Goal: Navigation & Orientation: Find specific page/section

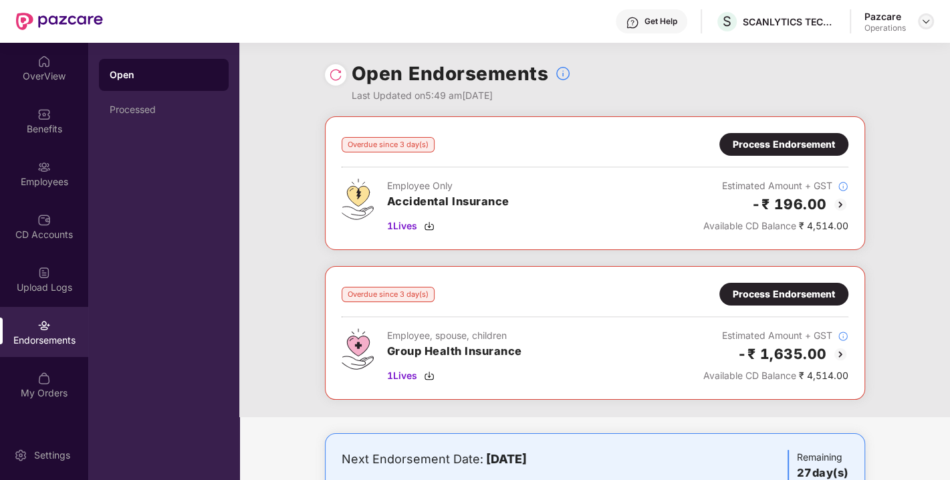
click at [922, 19] on img at bounding box center [925, 21] width 11 height 11
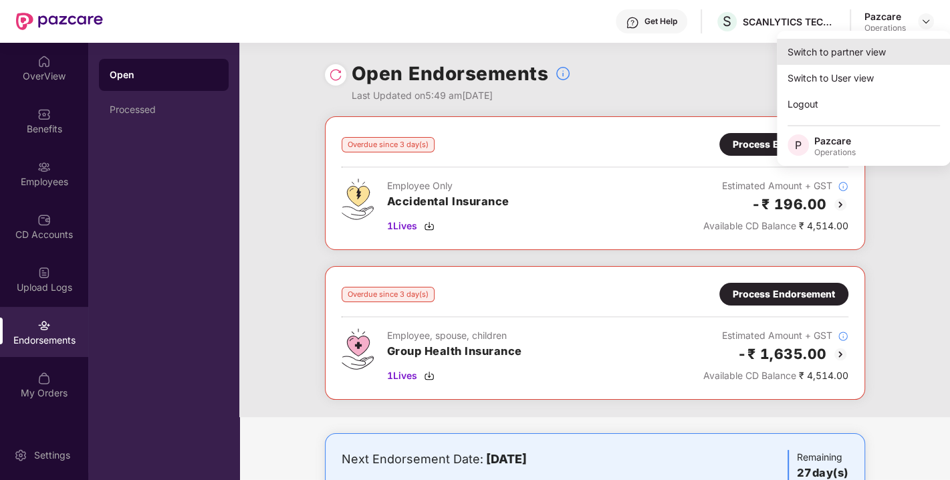
click at [823, 47] on div "Switch to partner view" at bounding box center [864, 52] width 174 height 26
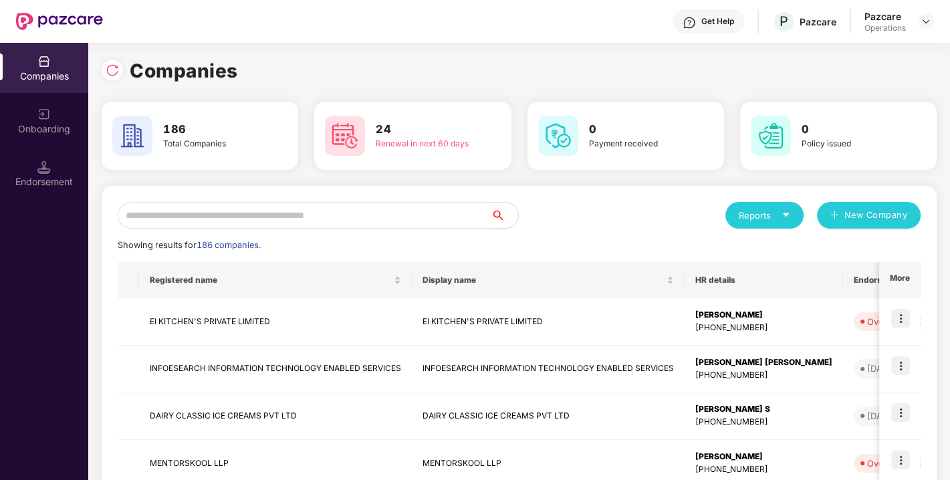
click at [334, 217] on input "text" at bounding box center [305, 215] width 374 height 27
paste input "**********"
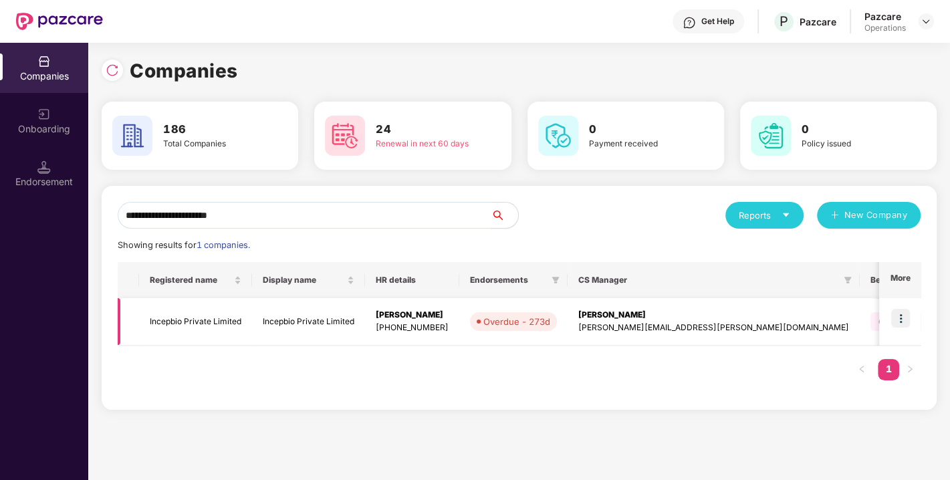
type input "**********"
click at [900, 319] on img at bounding box center [900, 318] width 19 height 19
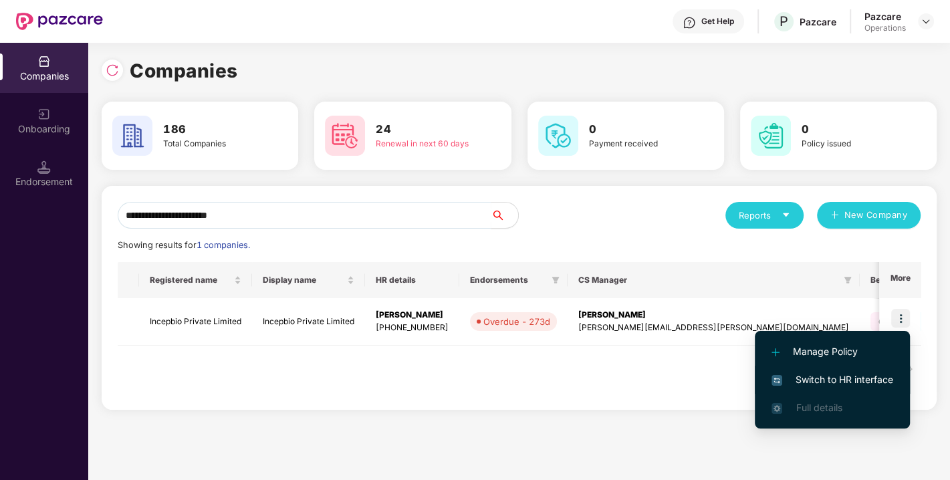
click at [825, 375] on span "Switch to HR interface" at bounding box center [832, 379] width 122 height 15
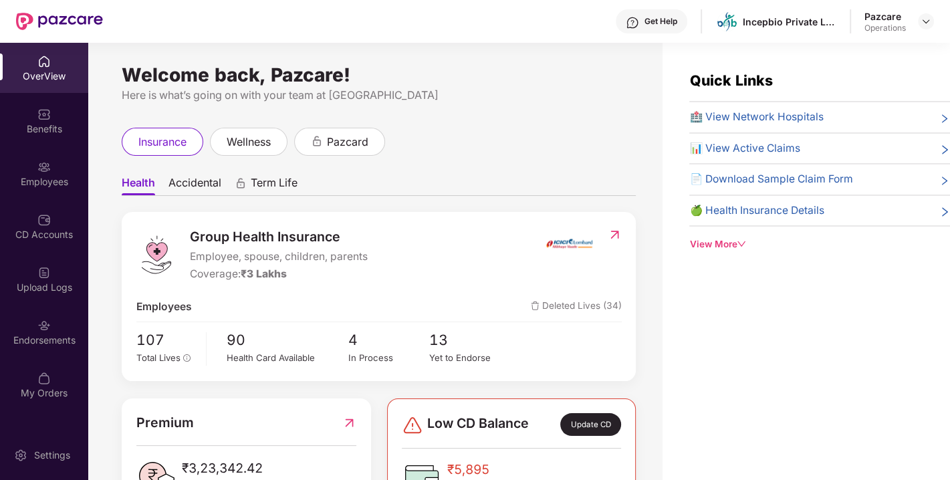
click at [41, 320] on img at bounding box center [43, 325] width 13 height 13
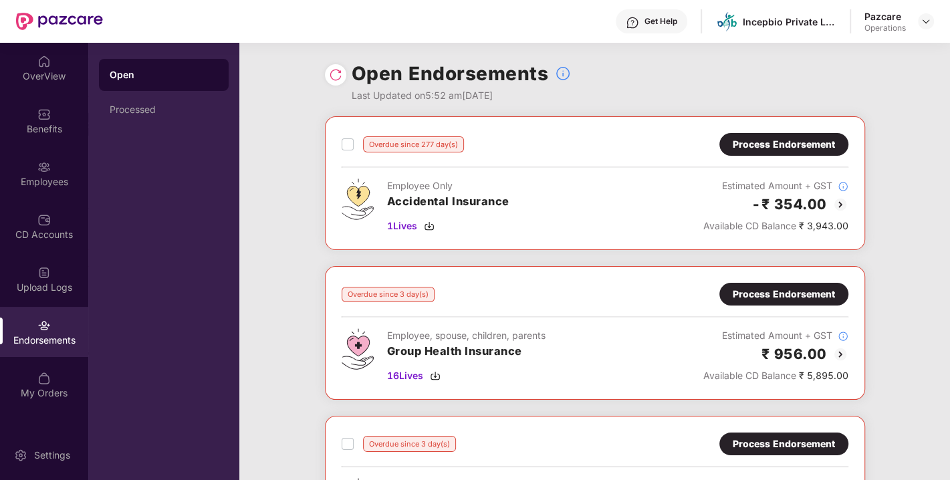
click at [329, 70] on img at bounding box center [335, 74] width 13 height 13
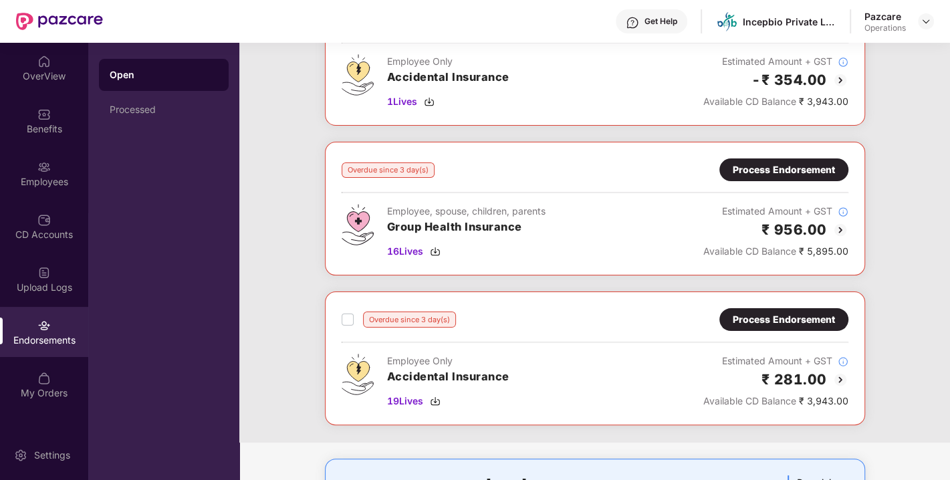
scroll to position [137, 0]
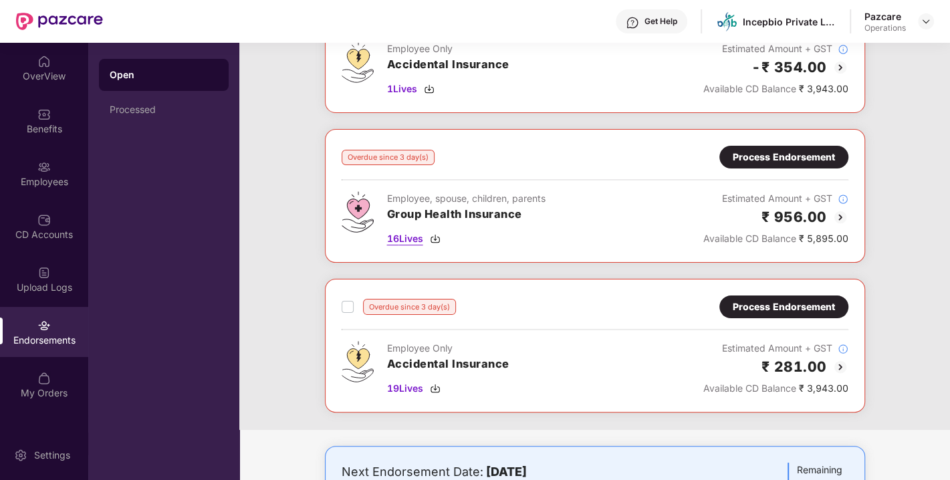
click at [430, 234] on div "16 Lives" at bounding box center [466, 238] width 158 height 15
